Goal: Task Accomplishment & Management: Manage account settings

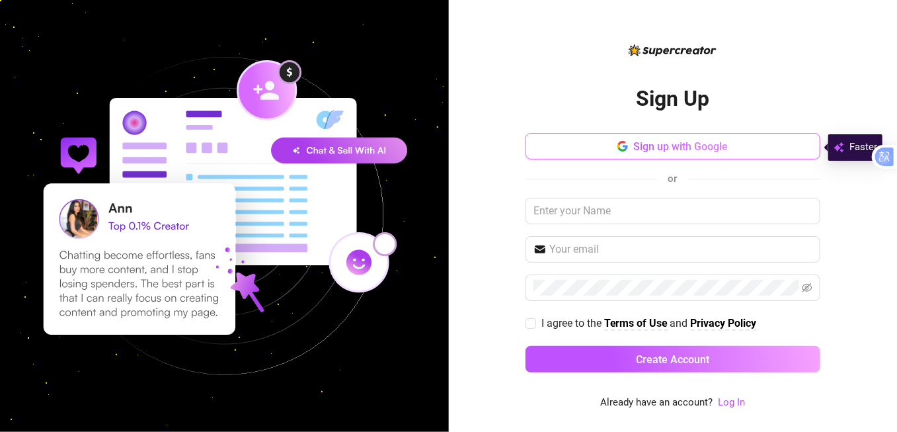
click at [775, 154] on button "Sign up with Google" at bounding box center [672, 146] width 295 height 26
click at [570, 208] on input "text" at bounding box center [672, 211] width 295 height 26
paste input "[EMAIL_ADDRESS][DOMAIN_NAME]"
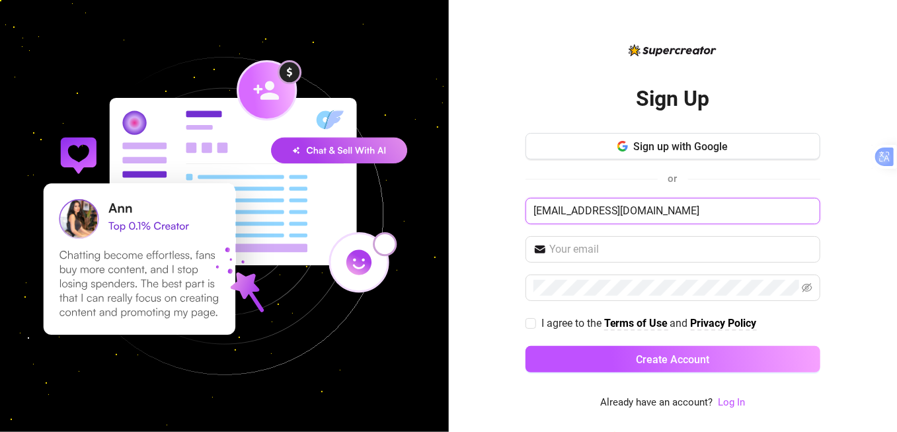
type input "[EMAIL_ADDRESS][DOMAIN_NAME]"
click at [739, 225] on div "Sign up with Google or [EMAIL_ADDRESS][DOMAIN_NAME] I agree to the Terms of Use…" at bounding box center [672, 258] width 295 height 251
click at [806, 288] on icon "eye-invisible" at bounding box center [807, 287] width 11 height 9
drag, startPoint x: 663, startPoint y: 215, endPoint x: 528, endPoint y: 206, distance: 135.1
click at [528, 206] on input "[EMAIL_ADDRESS][DOMAIN_NAME]" at bounding box center [672, 211] width 295 height 26
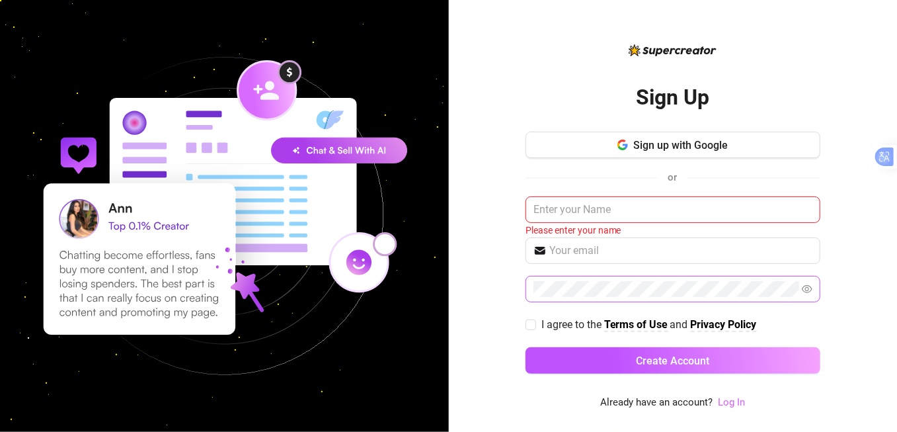
click at [739, 402] on link "Log In" at bounding box center [731, 402] width 27 height 12
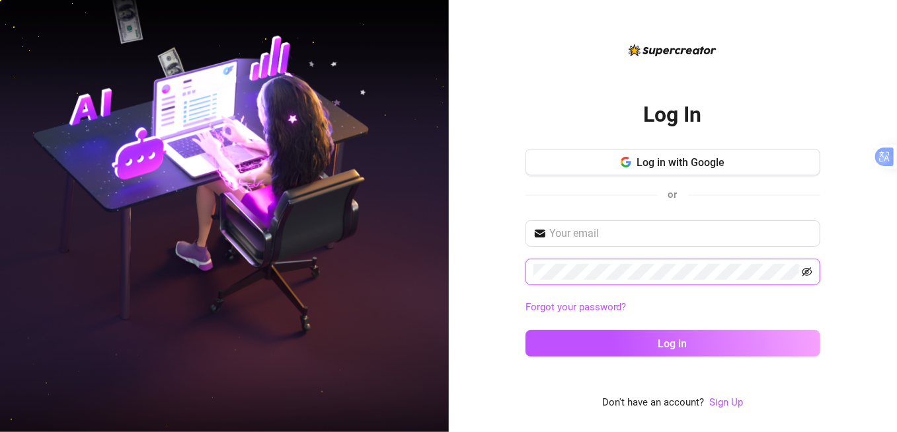
click at [811, 270] on icon "eye-invisible" at bounding box center [807, 271] width 11 height 9
click at [441, 258] on div "Log In Log in with Google or Forgot your password? Log in Don't have an account…" at bounding box center [448, 216] width 897 height 432
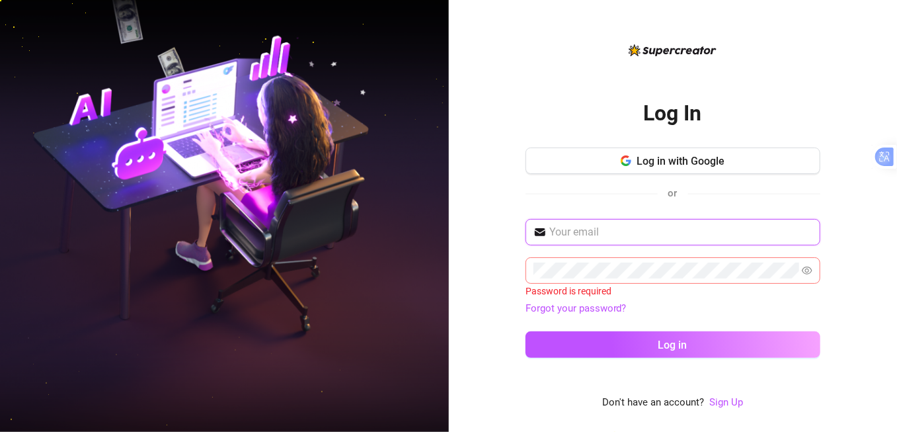
click at [563, 238] on input "text" at bounding box center [680, 232] width 263 height 16
paste input "[EMAIL_ADDRESS][DOMAIN_NAME]"
type input "[EMAIL_ADDRESS][DOMAIN_NAME]"
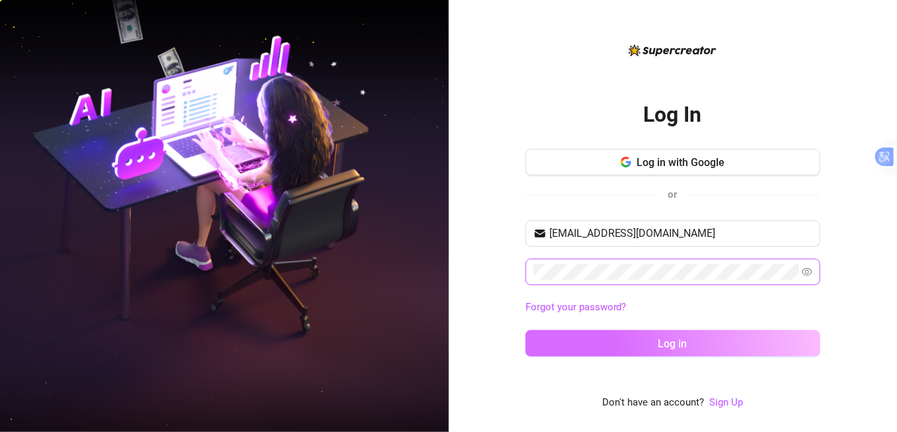
click at [651, 347] on button "Log in" at bounding box center [672, 343] width 295 height 26
